Goal: Task Accomplishment & Management: Use online tool/utility

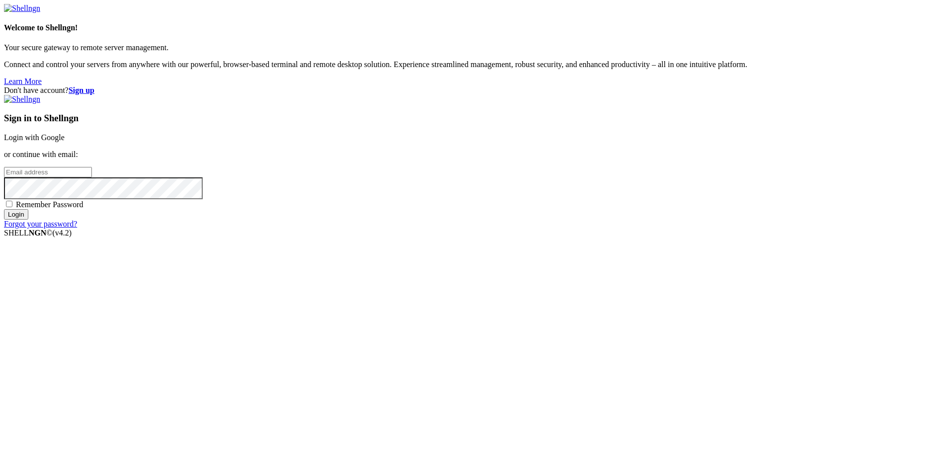
click at [92, 177] on input "email" at bounding box center [48, 172] width 88 height 10
type input "[EMAIL_ADDRESS][DOMAIN_NAME]"
click at [4, 209] on input "Login" at bounding box center [16, 214] width 24 height 10
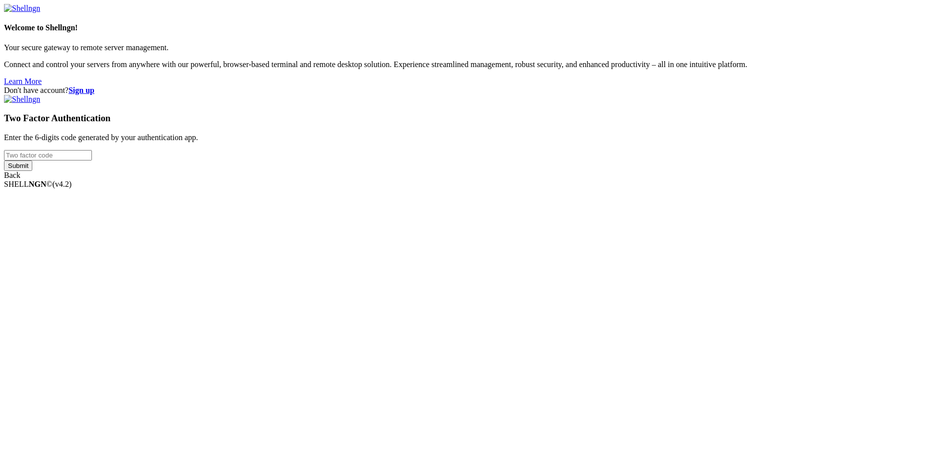
click at [92, 161] on input "number" at bounding box center [48, 155] width 88 height 10
type input "3"
type input "018504"
click at [4, 161] on input "Submit" at bounding box center [18, 166] width 28 height 10
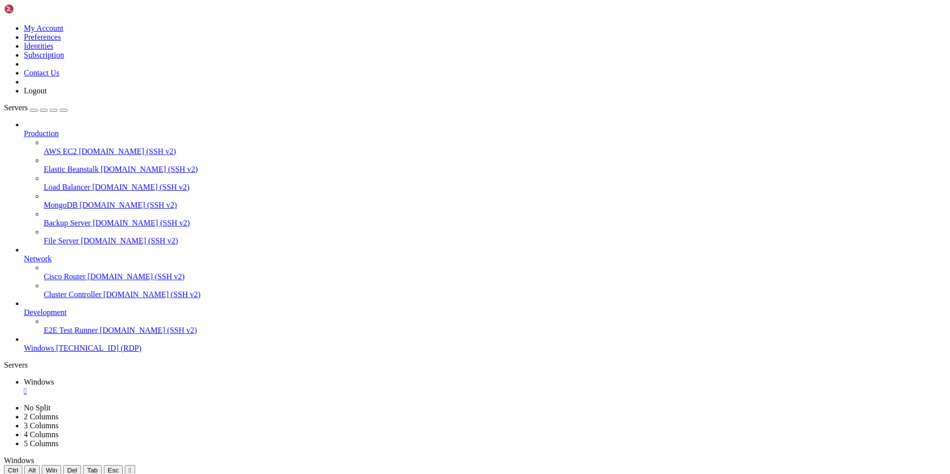
click at [64, 110] on icon "button" at bounding box center [64, 110] width 0 height 0
click at [149, 474] on div at bounding box center [78, 480] width 141 height 0
click at [4, 474] on icon at bounding box center [4, 476] width 0 height 0
click at [478, 474] on div at bounding box center [475, 476] width 942 height 0
click at [149, 474] on div at bounding box center [78, 480] width 141 height 0
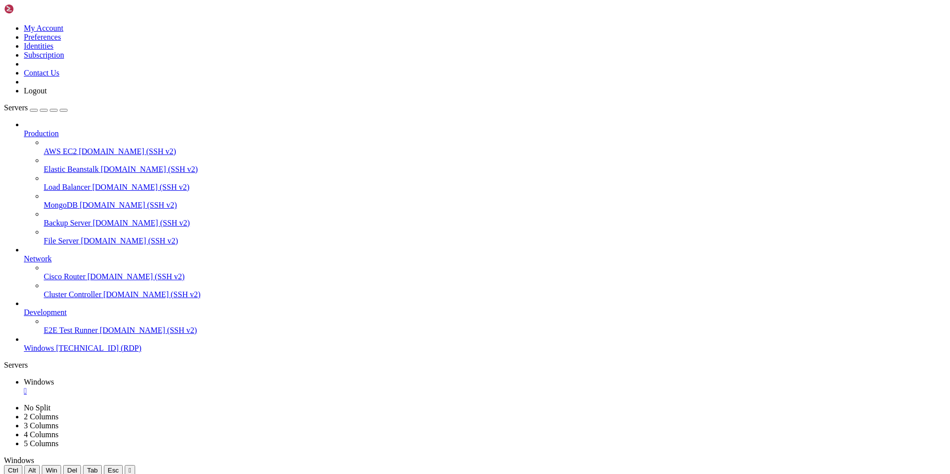
click at [149, 474] on div at bounding box center [78, 480] width 141 height 0
click at [0, 16] on html "Loading... My Account Preferences Identities Subscription Contact Us Logout Ser…" at bounding box center [475, 293] width 950 height 587
click at [46, 378] on link "Windows " at bounding box center [485, 387] width 923 height 18
click at [50, 378] on span "Windows" at bounding box center [39, 382] width 30 height 8
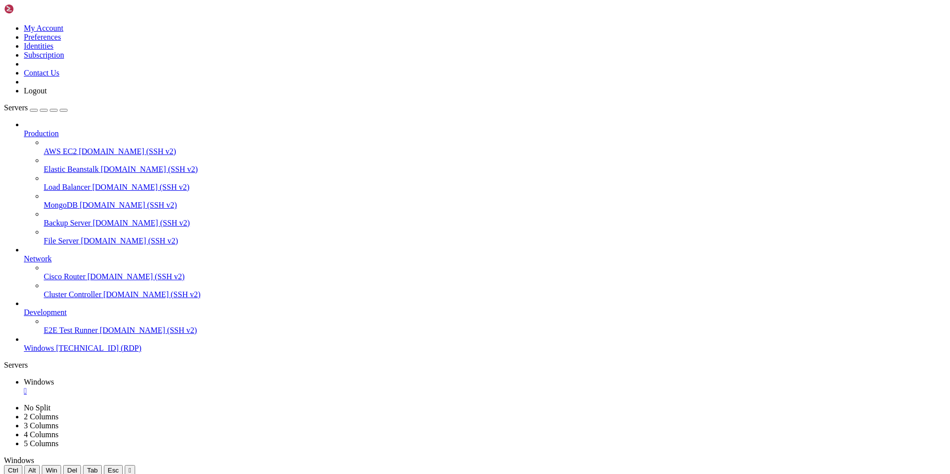
click at [50, 378] on span "Windows" at bounding box center [39, 382] width 30 height 8
click at [56, 378] on link "Windows " at bounding box center [485, 387] width 923 height 18
click at [57, 378] on link "Windows " at bounding box center [485, 387] width 923 height 18
drag, startPoint x: 56, startPoint y: 24, endPoint x: 64, endPoint y: 22, distance: 8.2
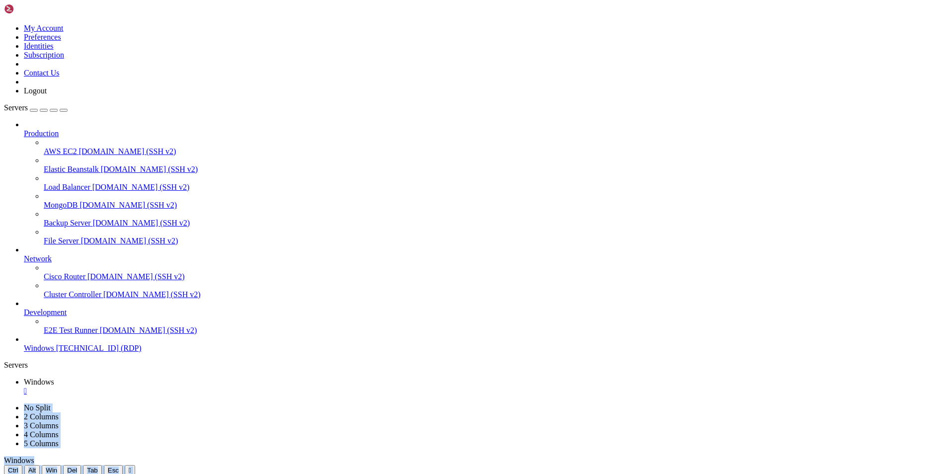
click at [64, 378] on div "Windows  No Split 2 Columns 3 Columns 4 Columns 5 Columns Windows Ctrl Alt Win…" at bounding box center [475, 466] width 942 height 176
click at [4, 404] on icon at bounding box center [4, 404] width 0 height 0
click at [149, 474] on div at bounding box center [78, 480] width 141 height 0
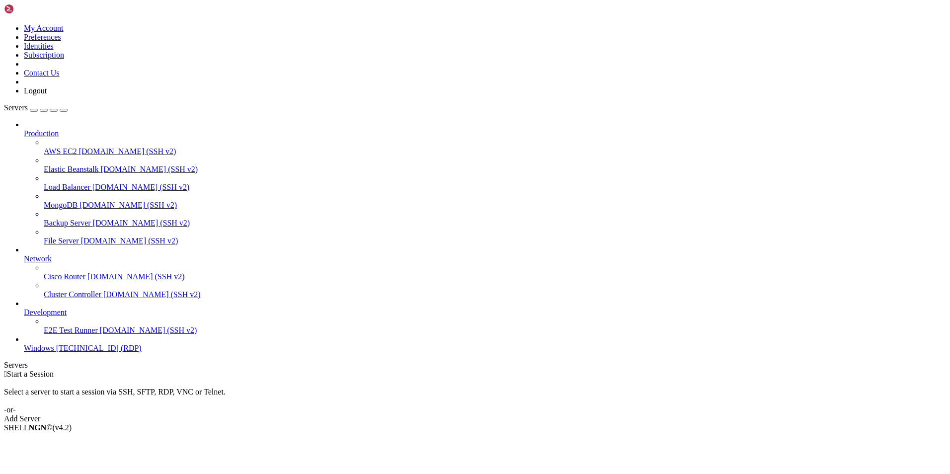
click at [54, 352] on span "Windows" at bounding box center [39, 348] width 30 height 8
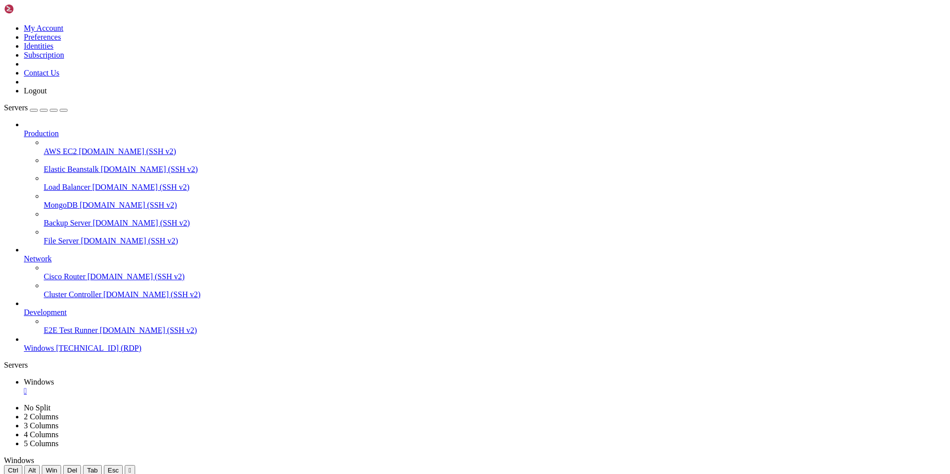
drag, startPoint x: 206, startPoint y: 481, endPoint x: 529, endPoint y: 528, distance: 326.0
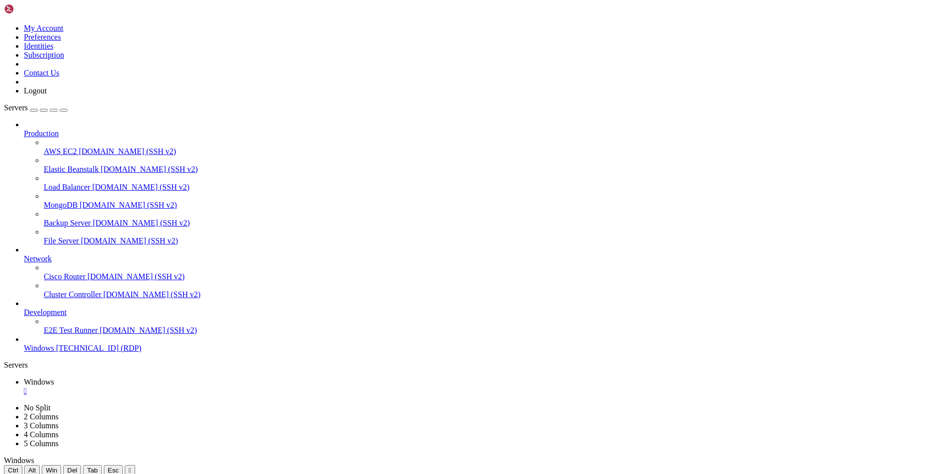
drag, startPoint x: 382, startPoint y: 529, endPoint x: 613, endPoint y: 549, distance: 232.0
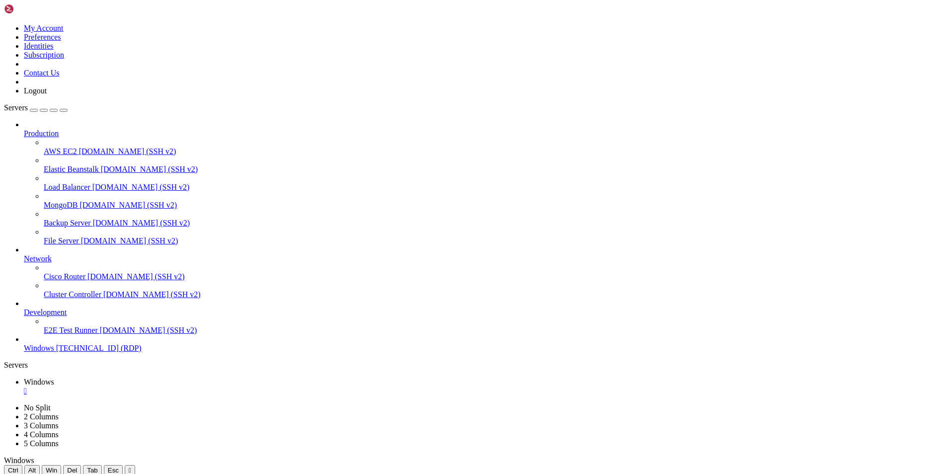
drag, startPoint x: 651, startPoint y: 548, endPoint x: 483, endPoint y: 561, distance: 169.0
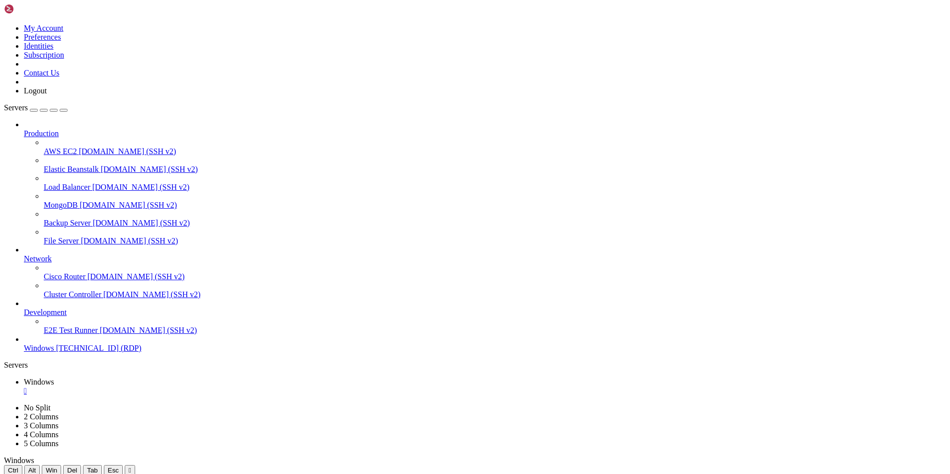
drag, startPoint x: 440, startPoint y: 527, endPoint x: 107, endPoint y: 496, distance: 334.5
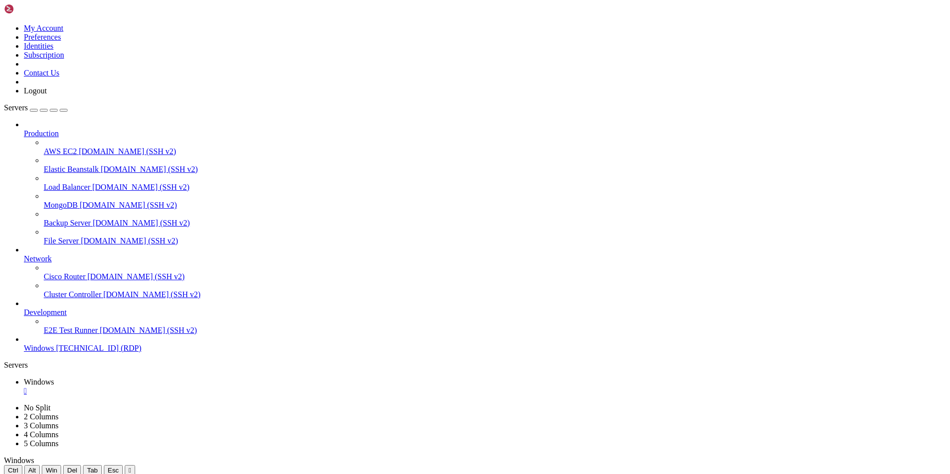
drag, startPoint x: 513, startPoint y: 562, endPoint x: 715, endPoint y: 591, distance: 203.4
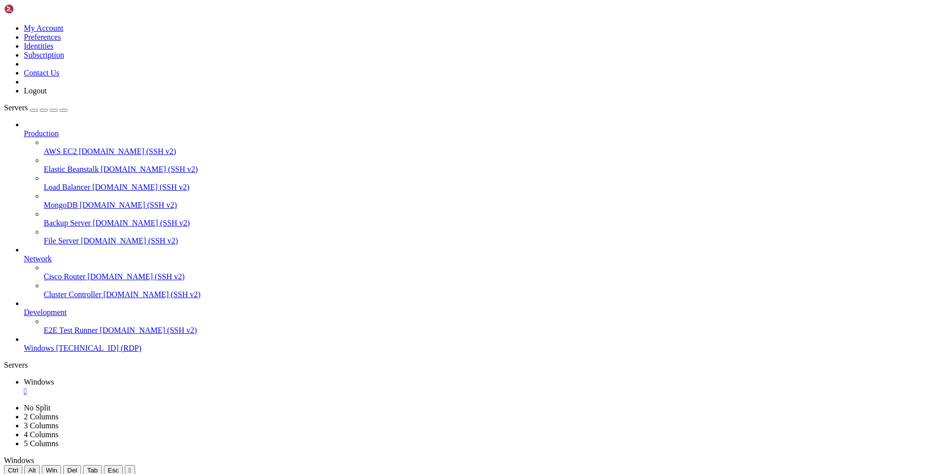
drag, startPoint x: 442, startPoint y: 508, endPoint x: 441, endPoint y: 540, distance: 32.8
drag, startPoint x: 747, startPoint y: 589, endPoint x: 665, endPoint y: 528, distance: 102.3
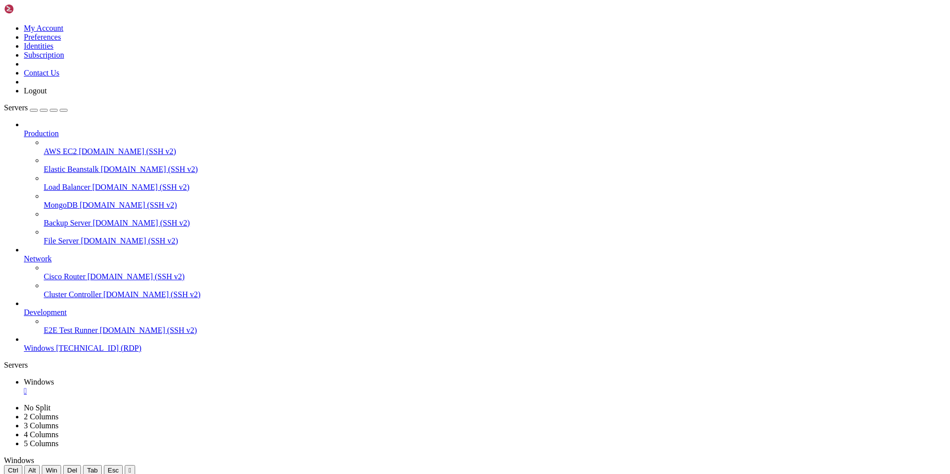
drag, startPoint x: 190, startPoint y: 482, endPoint x: 559, endPoint y: 515, distance: 370.4
